Goal: Book appointment/travel/reservation

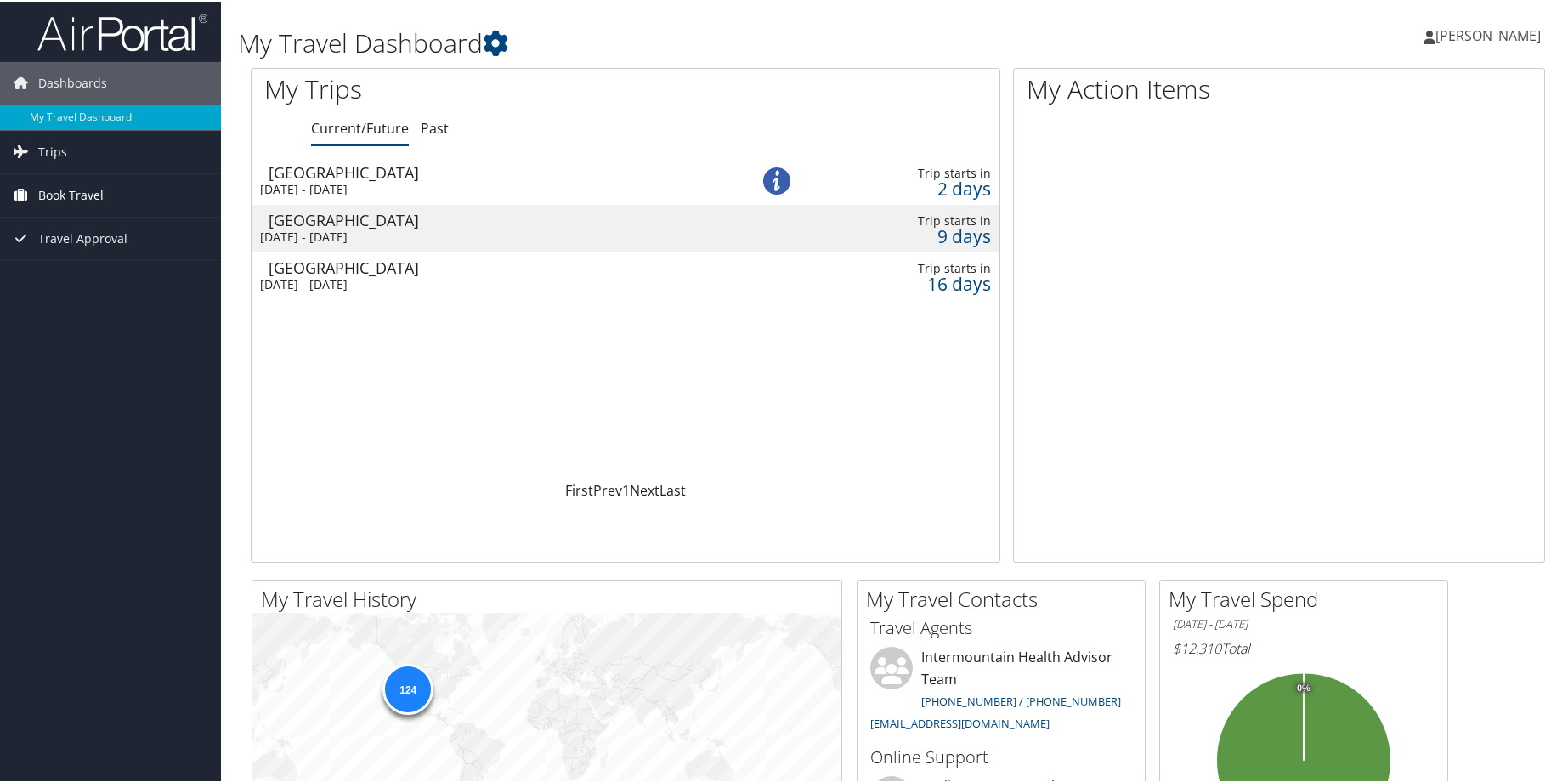
click at [92, 194] on span "Book Travel" at bounding box center [71, 194] width 65 height 43
click at [57, 152] on span "Trips" at bounding box center [52, 151] width 29 height 43
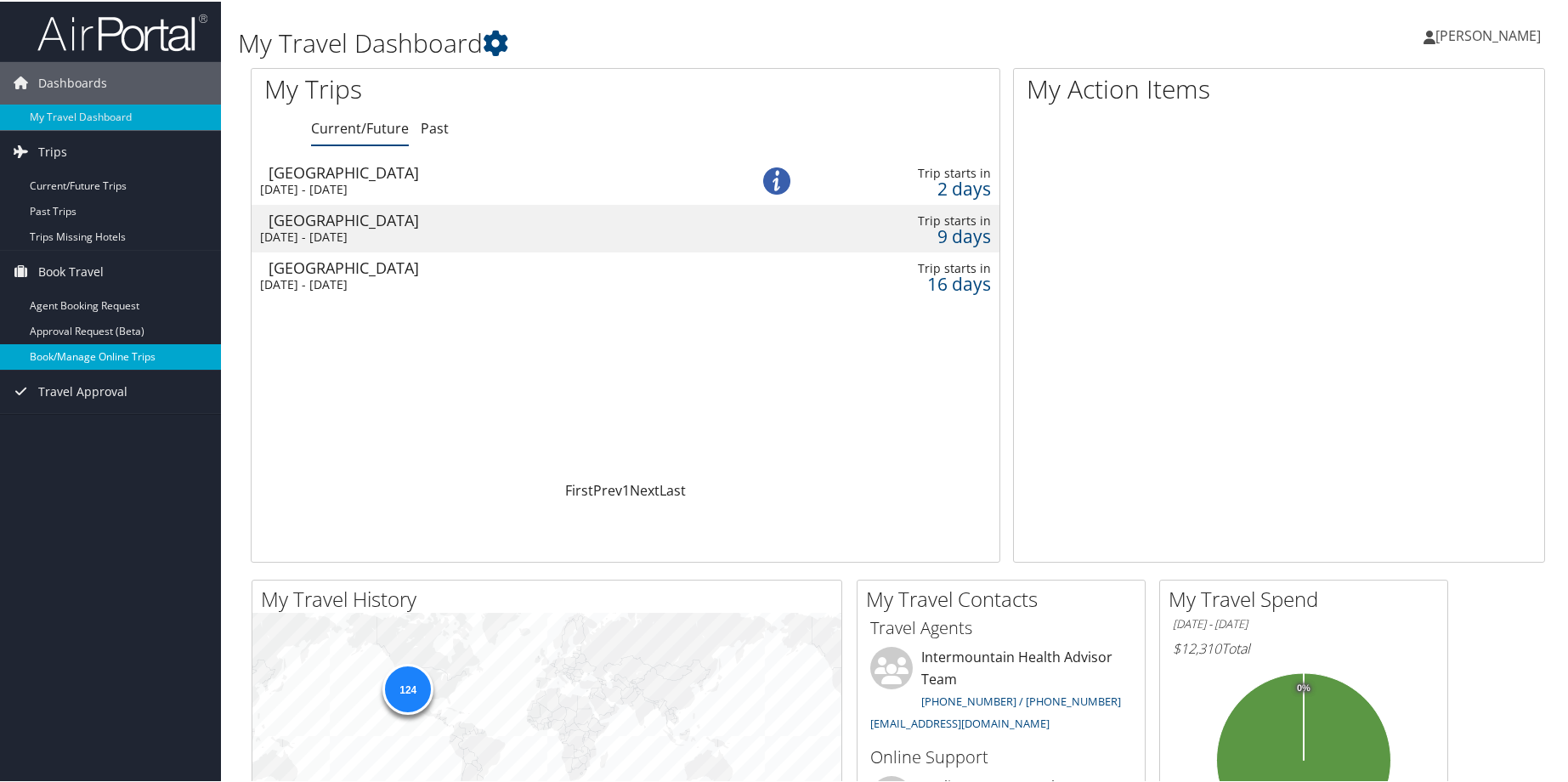
click at [82, 351] on link "Book/Manage Online Trips" at bounding box center [110, 354] width 221 height 25
click at [77, 350] on link "Book/Manage Online Trips" at bounding box center [110, 354] width 221 height 25
